Goal: Book appointment/travel/reservation

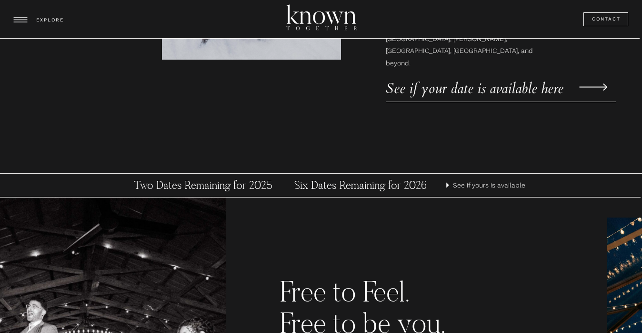
scroll to position [373, 0]
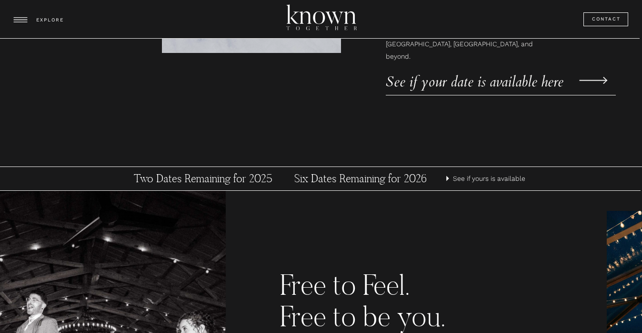
click at [460, 180] on p "See if yours is available" at bounding box center [490, 179] width 75 height 12
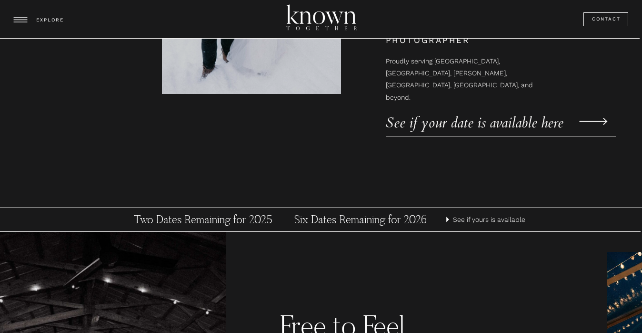
scroll to position [386, 0]
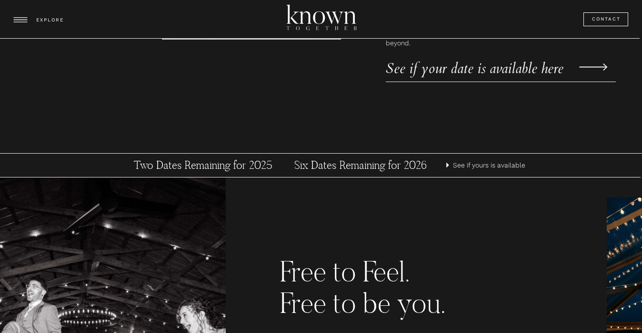
click at [422, 70] on p "See if your date is available here" at bounding box center [485, 63] width 198 height 14
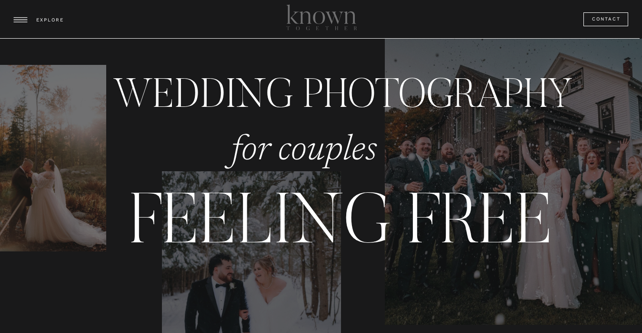
scroll to position [386, 0]
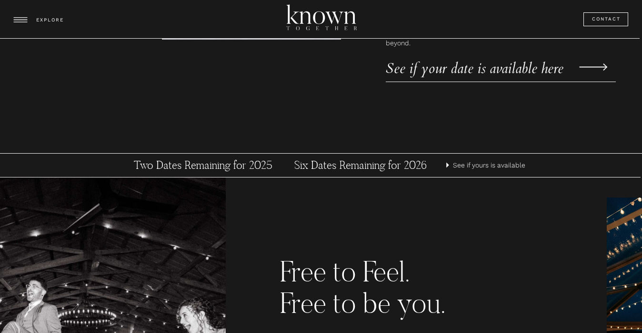
click at [22, 18] on icon at bounding box center [21, 19] width 14 height 5
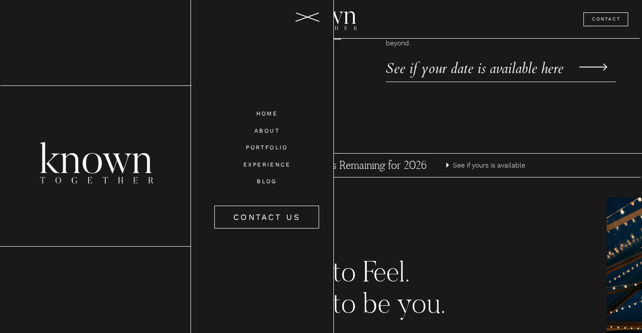
click at [263, 165] on nav "Experience" at bounding box center [267, 164] width 67 height 8
